Goal: Obtain resource: Download file/media

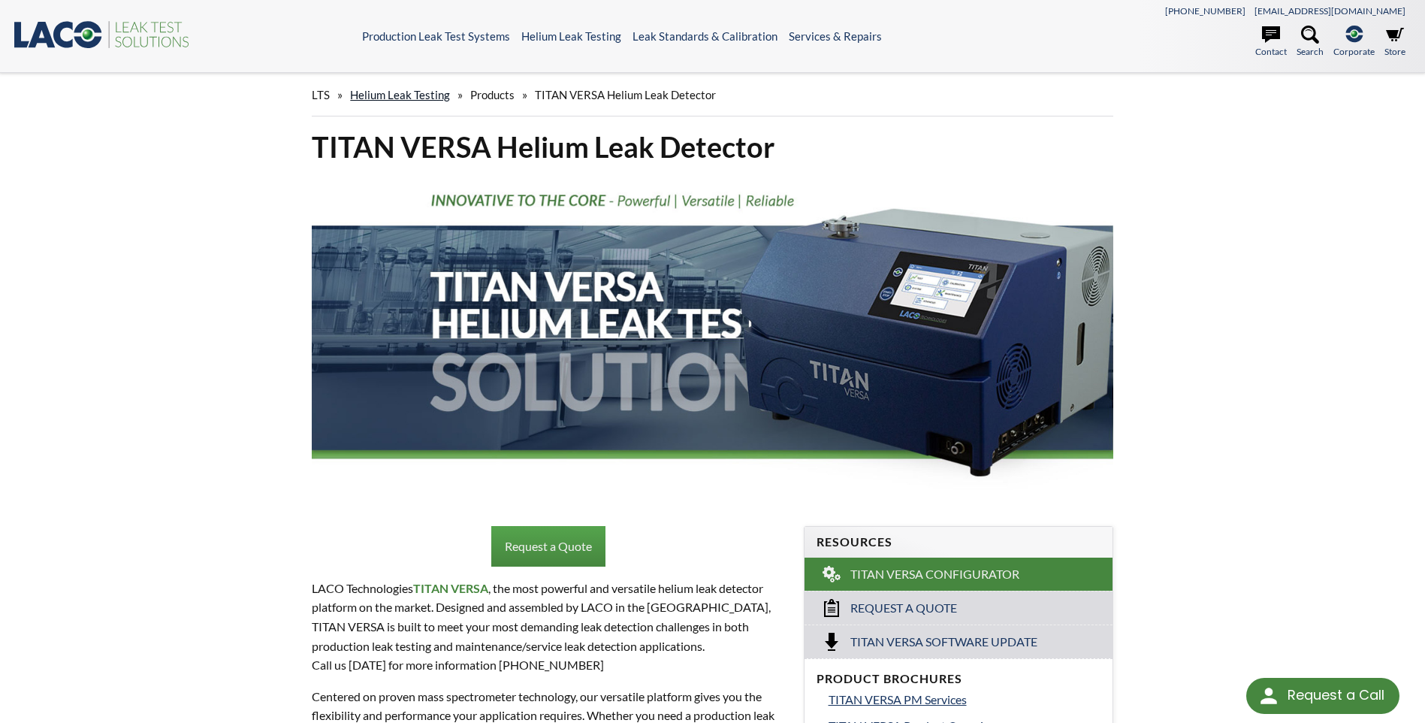
click at [438, 98] on link "Helium Leak Testing" at bounding box center [400, 95] width 100 height 14
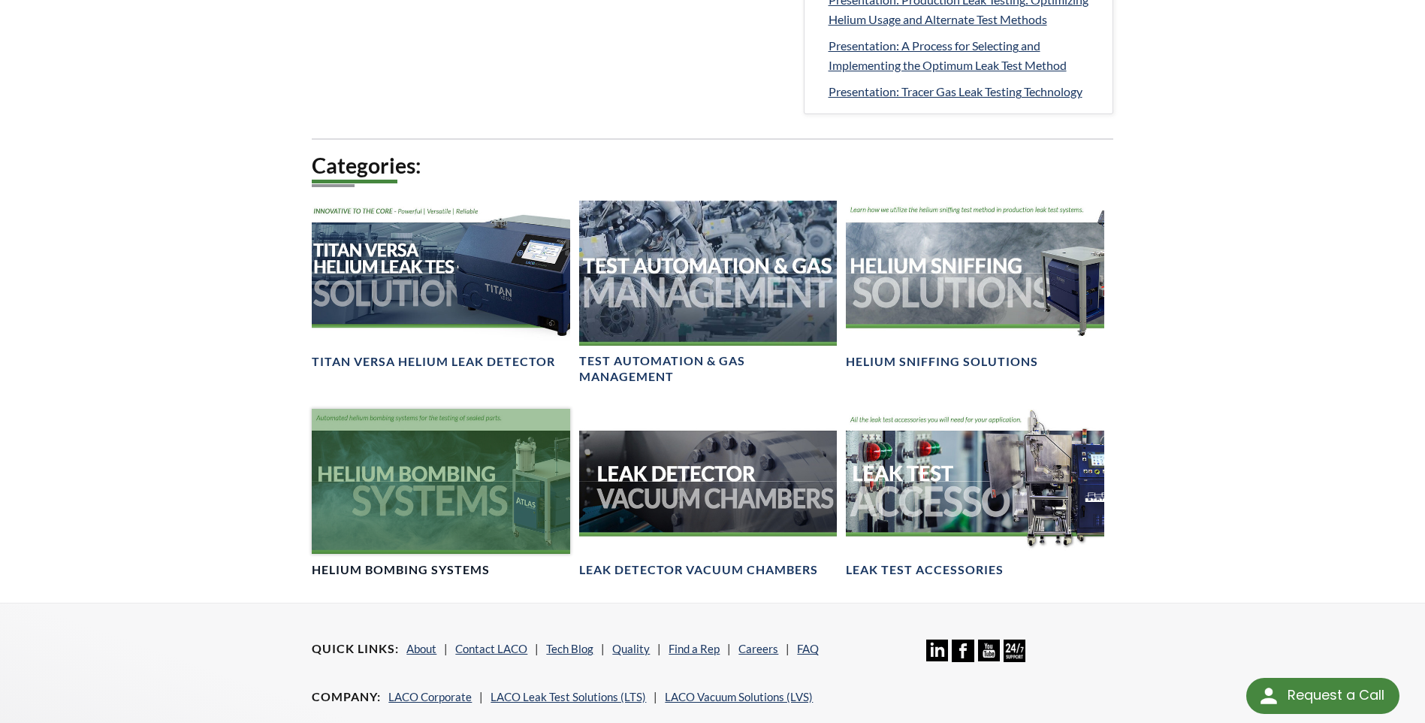
scroll to position [747, 0]
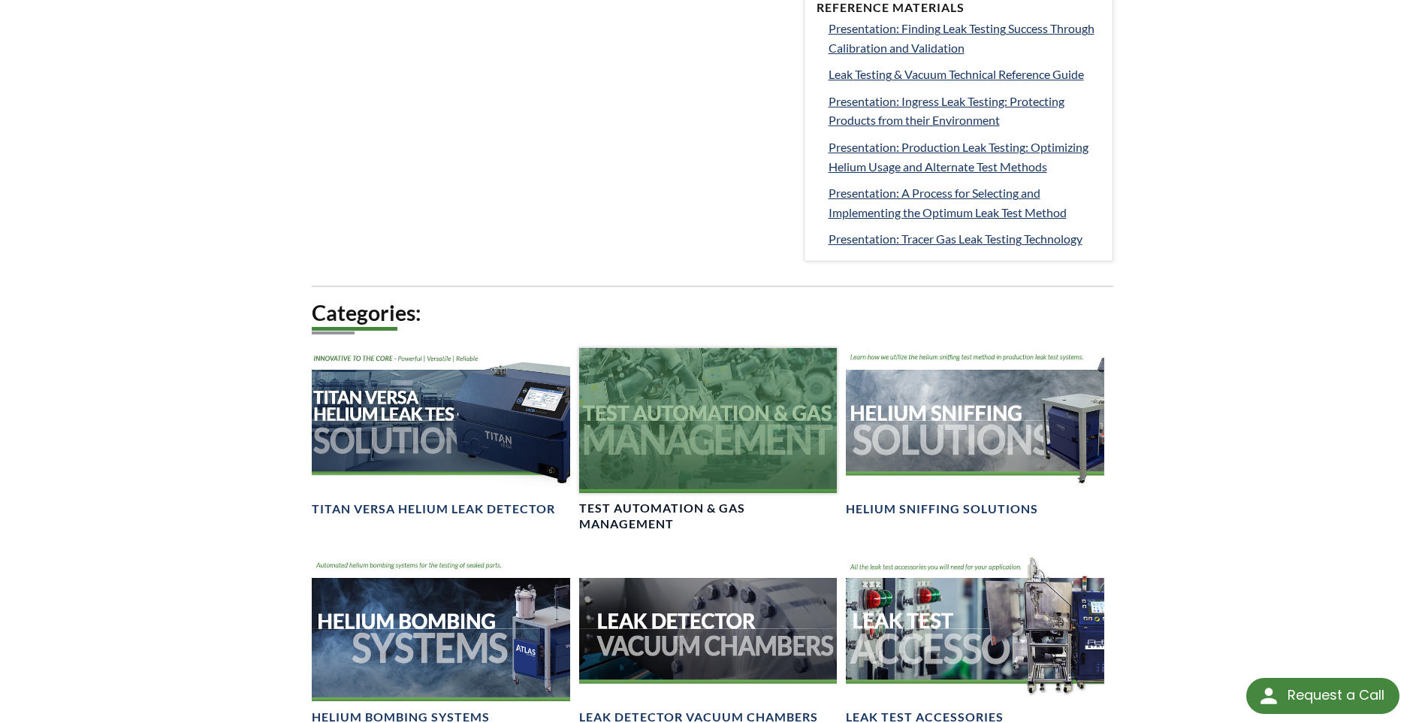
click at [764, 499] on link "Test Automation & Gas Management" at bounding box center [708, 440] width 258 height 184
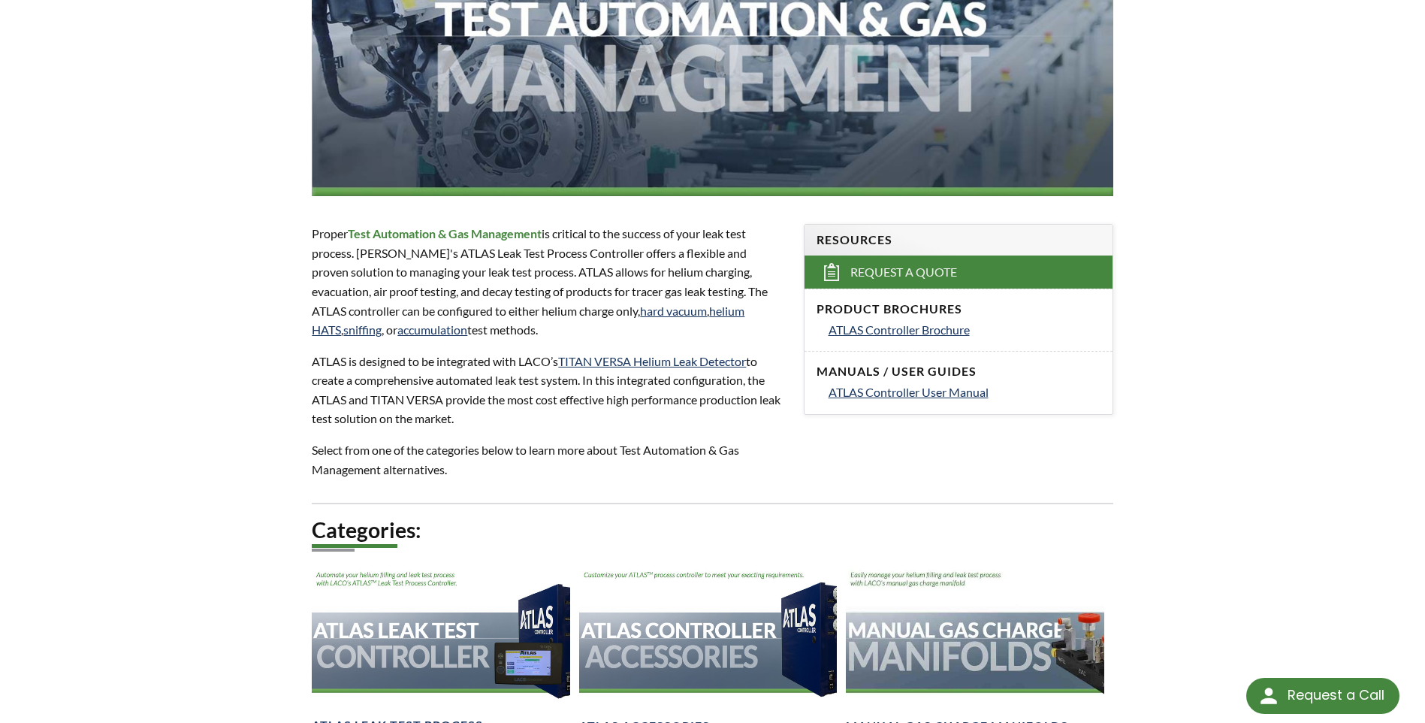
scroll to position [150, 0]
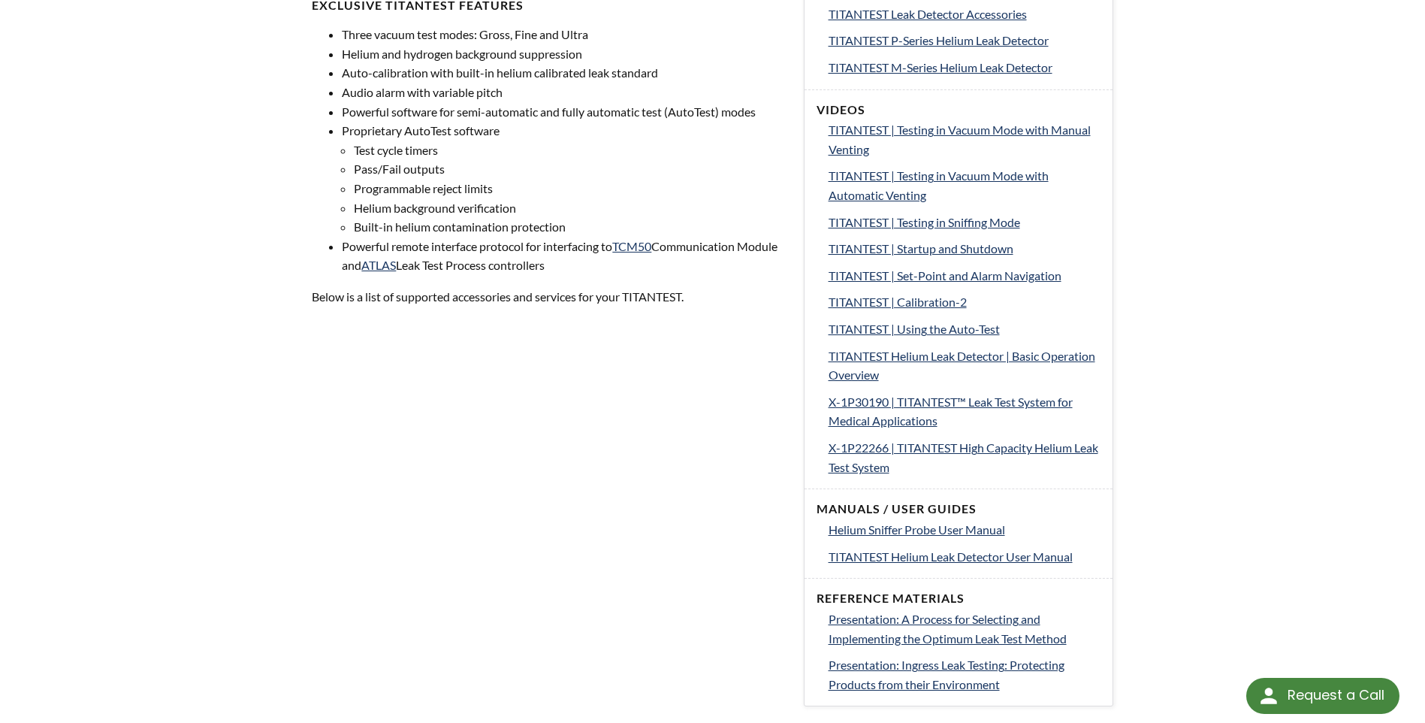
scroll to position [676, 0]
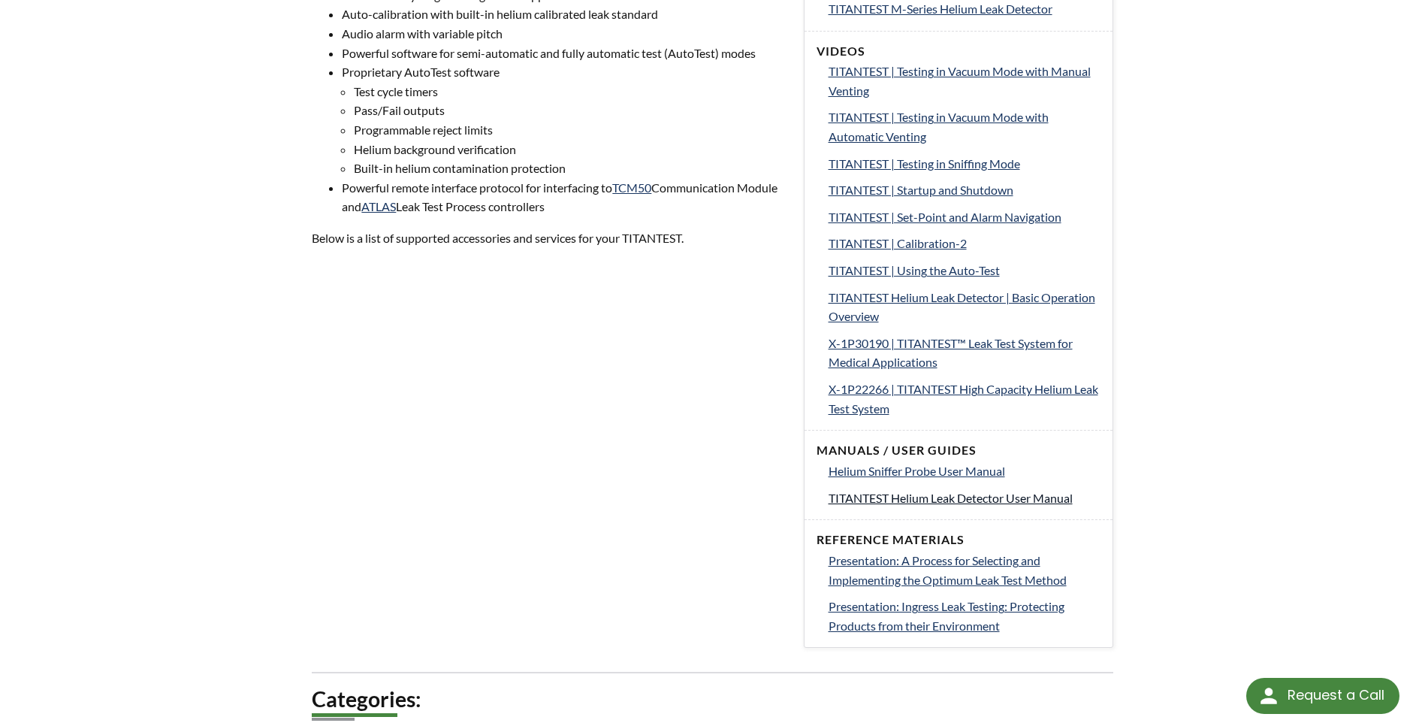
click at [960, 498] on span "TITANTEST Helium Leak Detector User Manual" at bounding box center [950, 497] width 244 height 14
